Goal: Find specific page/section: Find specific page/section

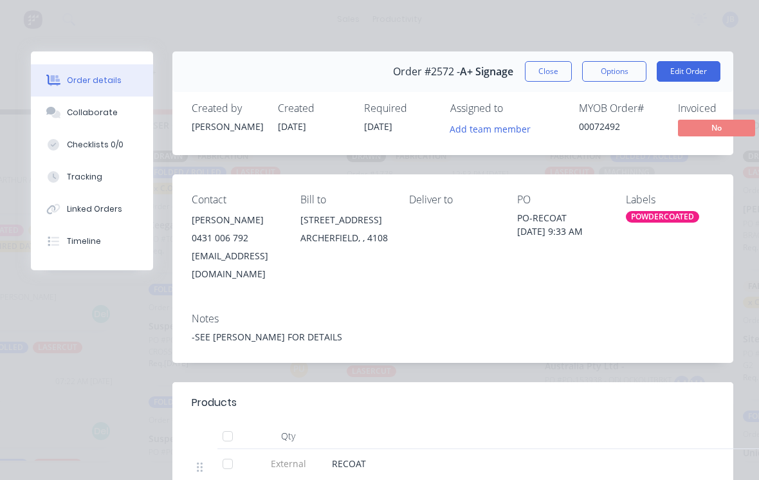
click at [545, 77] on button "Close" at bounding box center [548, 71] width 47 height 21
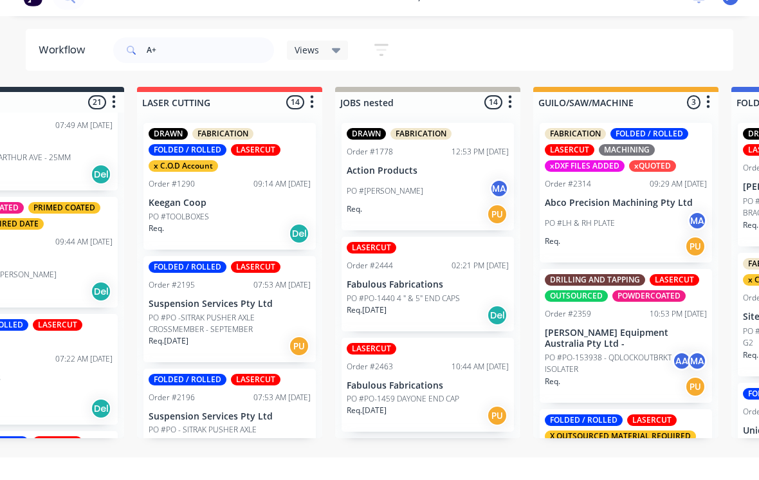
scroll to position [0, 89]
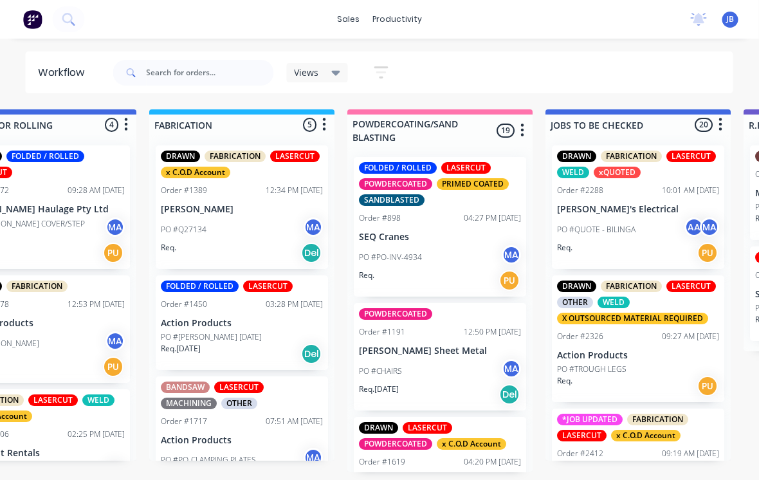
scroll to position [0, 893]
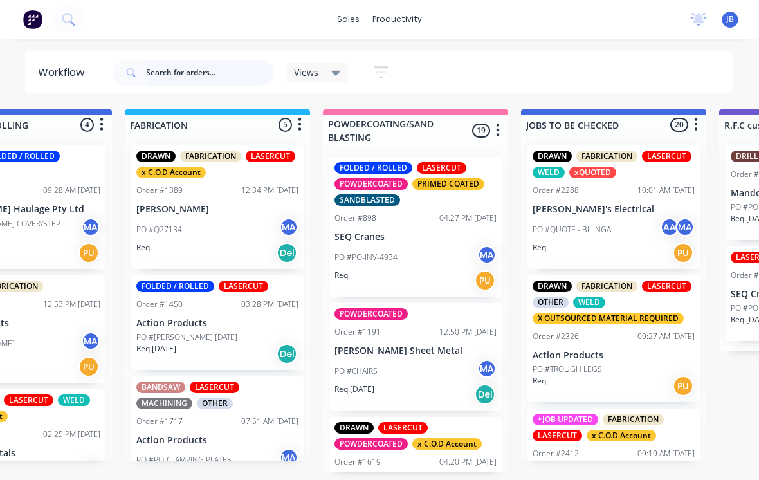
click at [233, 74] on input "text" at bounding box center [210, 73] width 127 height 26
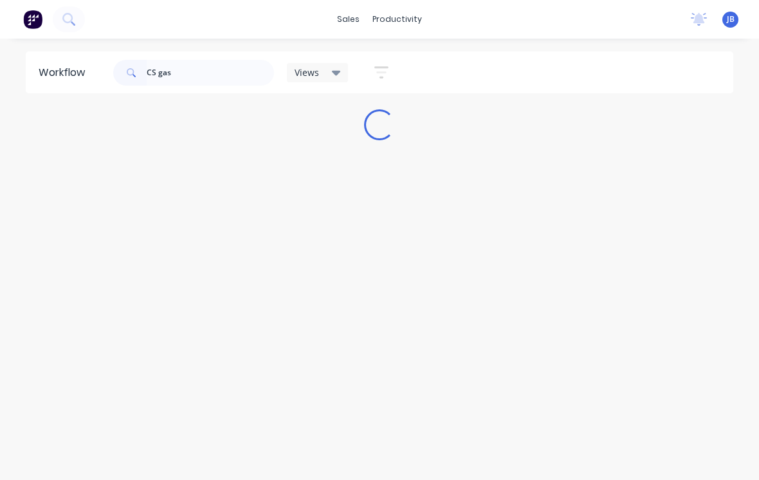
scroll to position [0, 0]
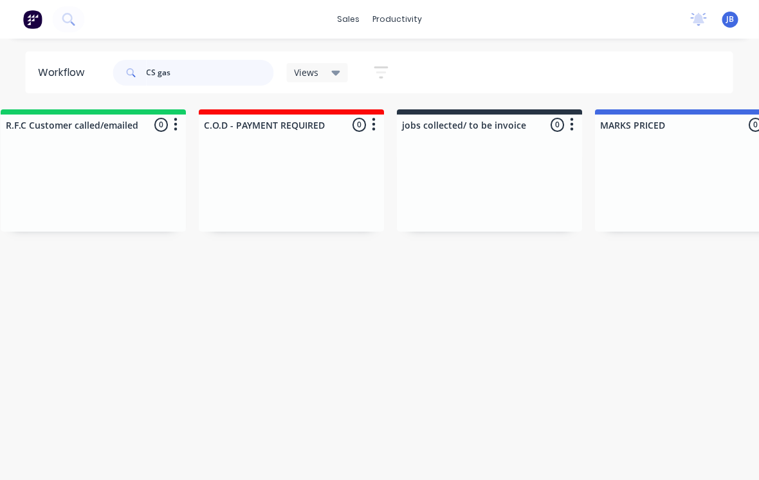
click at [231, 71] on input "CS gas" at bounding box center [210, 73] width 127 height 26
click at [230, 71] on input "CS gas" at bounding box center [210, 73] width 127 height 26
click at [247, 68] on input "CS gas" at bounding box center [210, 73] width 127 height 26
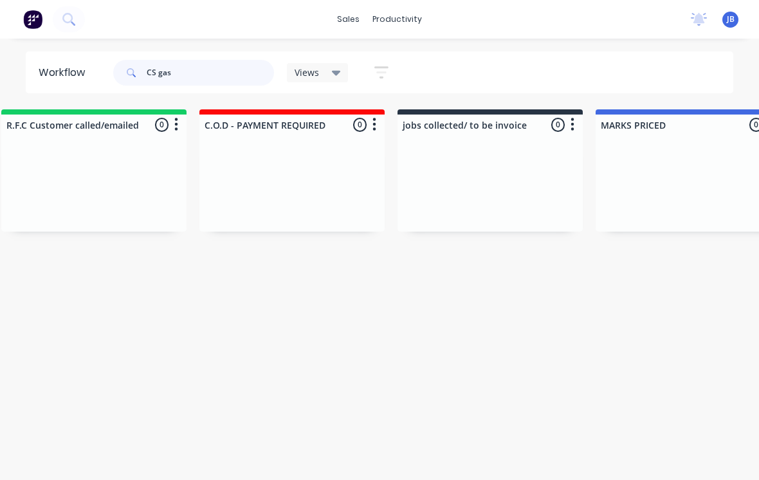
click at [246, 68] on input "CS gas" at bounding box center [210, 73] width 127 height 26
click at [236, 77] on input "CS gas" at bounding box center [210, 73] width 127 height 26
type input "C"
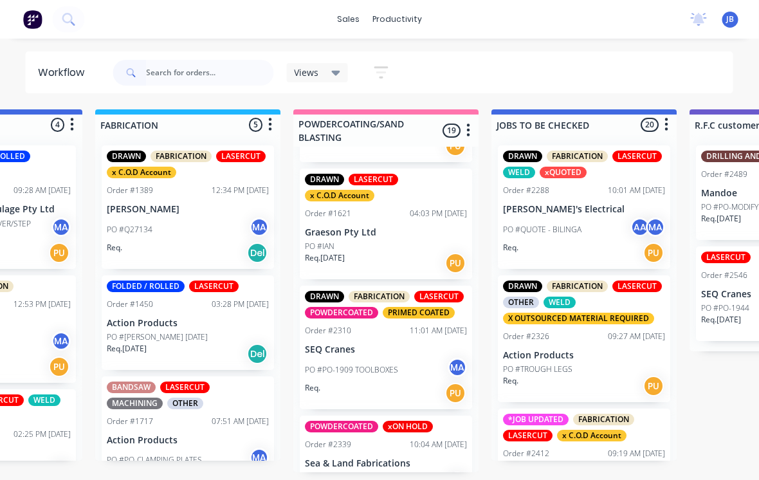
scroll to position [367, 0]
